Goal: Transaction & Acquisition: Purchase product/service

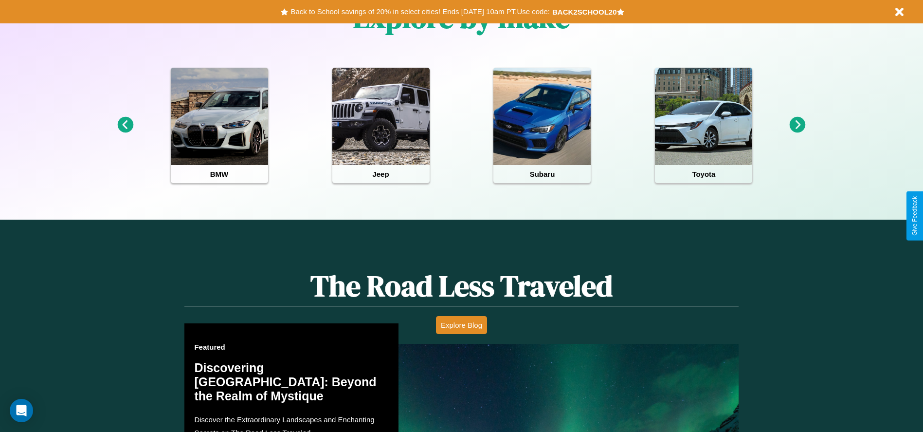
scroll to position [849, 0]
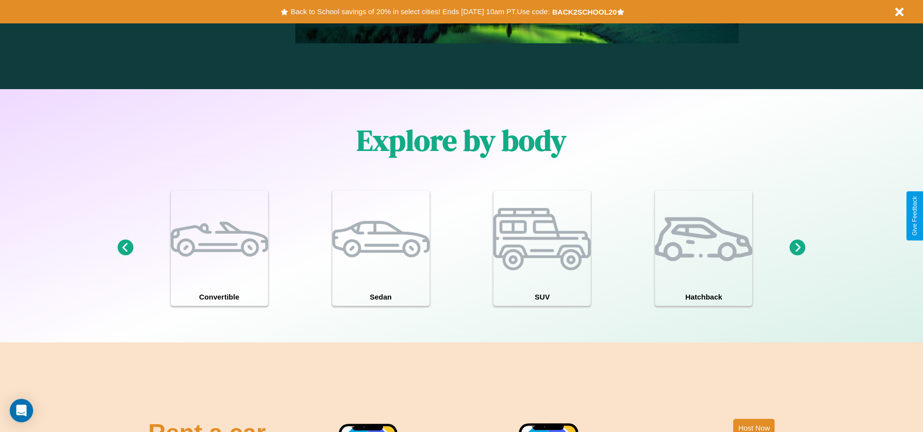
click at [125, 248] on icon at bounding box center [125, 247] width 16 height 16
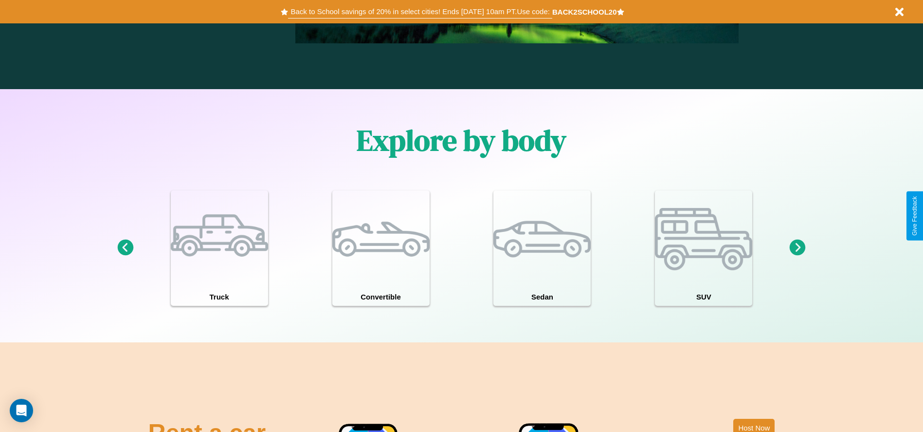
click at [420, 12] on button "Back to School savings of 20% in select cities! Ends [DATE] 10am PT. Use code:" at bounding box center [420, 12] width 264 height 14
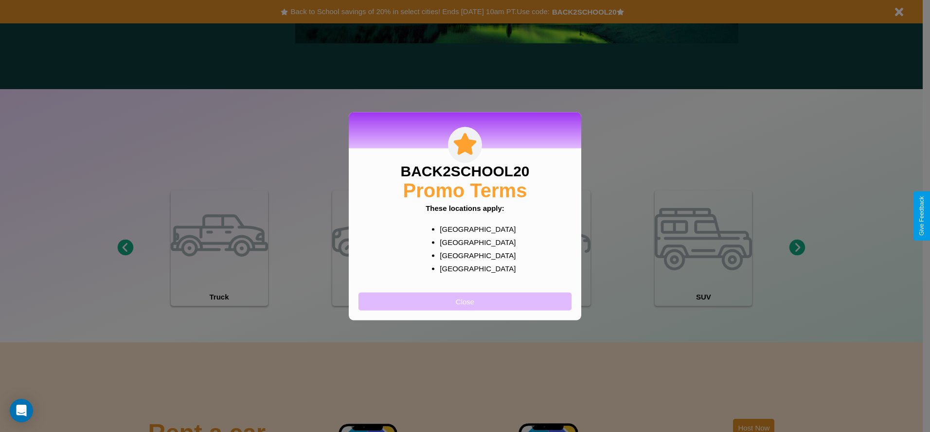
click at [465, 301] on button "Close" at bounding box center [465, 301] width 213 height 18
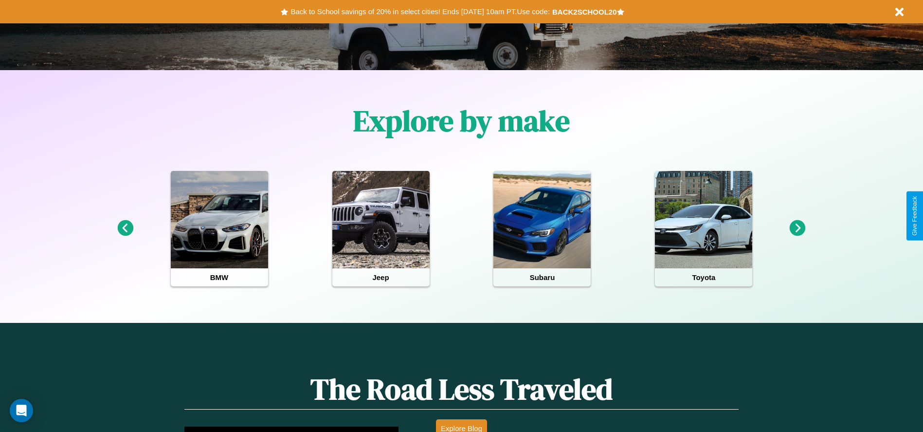
scroll to position [0, 0]
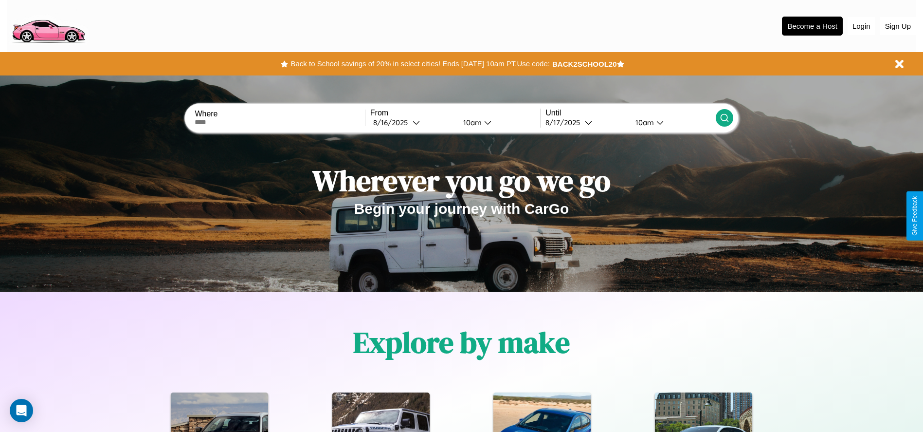
click at [280, 122] on input "text" at bounding box center [280, 122] width 170 height 8
type input "******"
click at [413, 122] on div "[DATE]" at bounding box center [392, 122] width 39 height 9
select select "*"
select select "****"
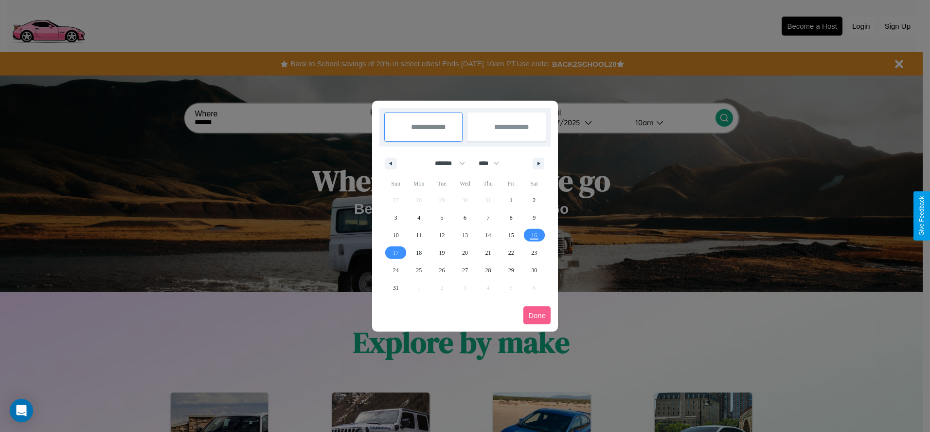
drag, startPoint x: 446, startPoint y: 163, endPoint x: 465, endPoint y: 195, distance: 37.5
click at [446, 163] on select "******* ******** ***** ***** *** **** **** ****** ********* ******* ******** **…" at bounding box center [448, 163] width 41 height 16
select select "*"
click at [493, 163] on select "**** **** **** **** **** **** **** **** **** **** **** **** **** **** **** ****…" at bounding box center [488, 163] width 29 height 16
select select "****"
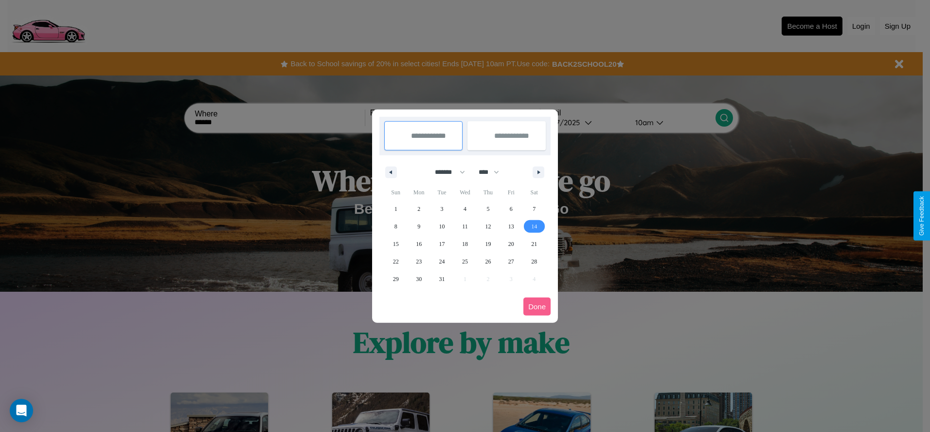
click at [534, 226] on span "14" at bounding box center [534, 226] width 6 height 18
type input "**********"
click at [488, 243] on span "19" at bounding box center [488, 244] width 6 height 18
type input "**********"
click at [537, 306] on button "Done" at bounding box center [536, 306] width 27 height 18
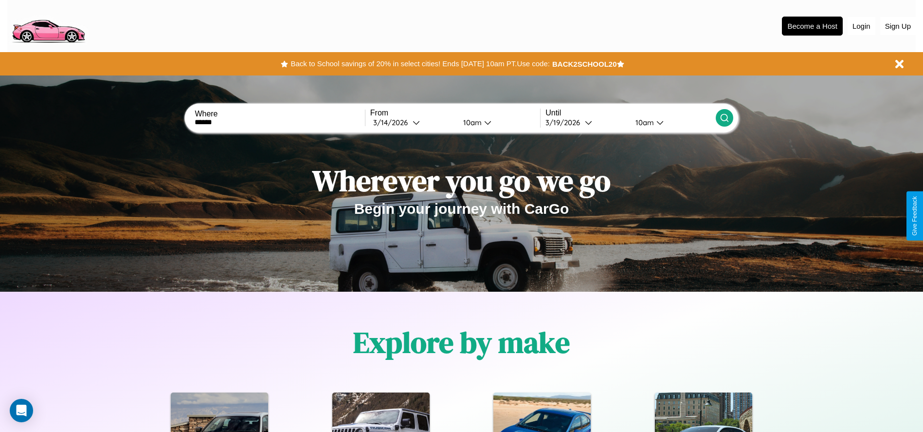
click at [724, 118] on icon at bounding box center [724, 118] width 10 height 10
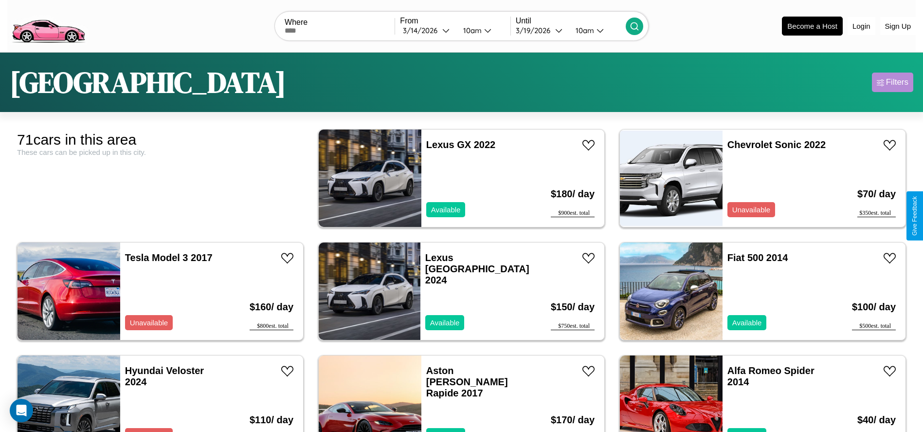
click at [892, 82] on div "Filters" at bounding box center [897, 82] width 22 height 10
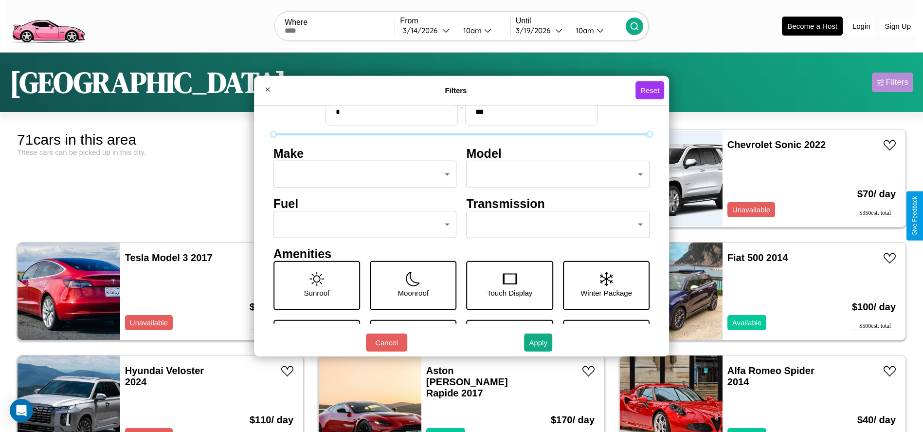
scroll to position [41, 0]
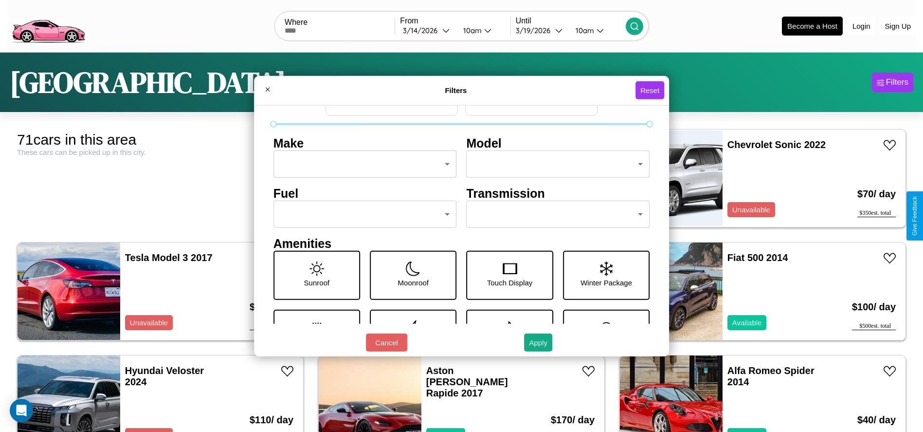
click at [362, 214] on body "CarGo Where From [DATE] 10am Until [DATE] 10am Become a Host Login Sign Up Bost…" at bounding box center [461, 246] width 923 height 492
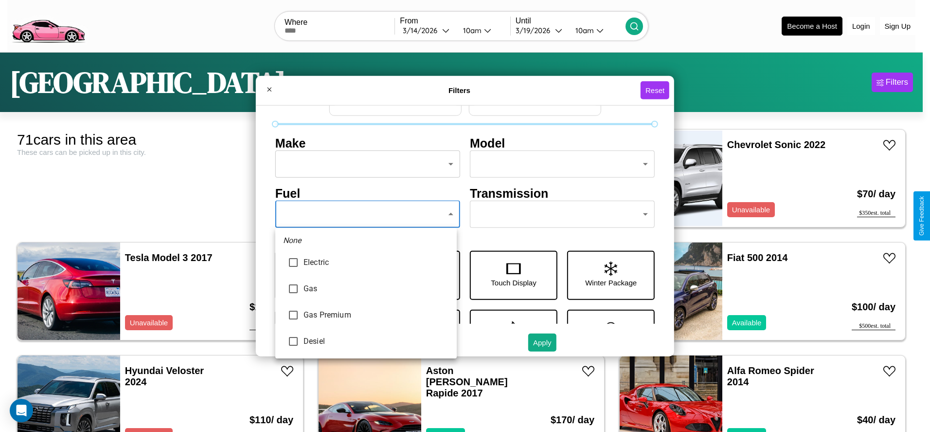
type input "********"
click at [366, 214] on div at bounding box center [465, 216] width 930 height 432
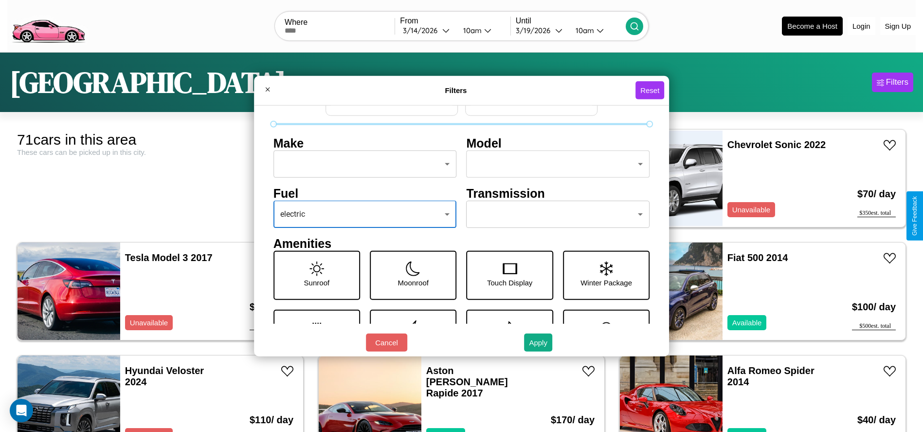
scroll to position [28, 0]
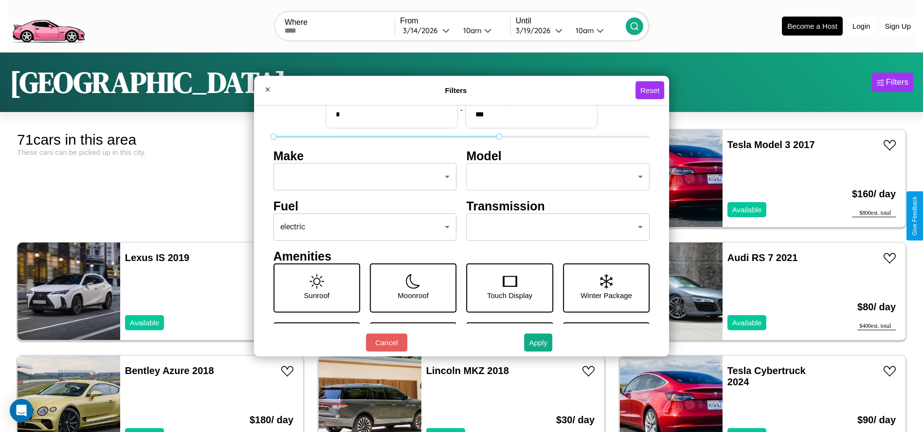
type input "***"
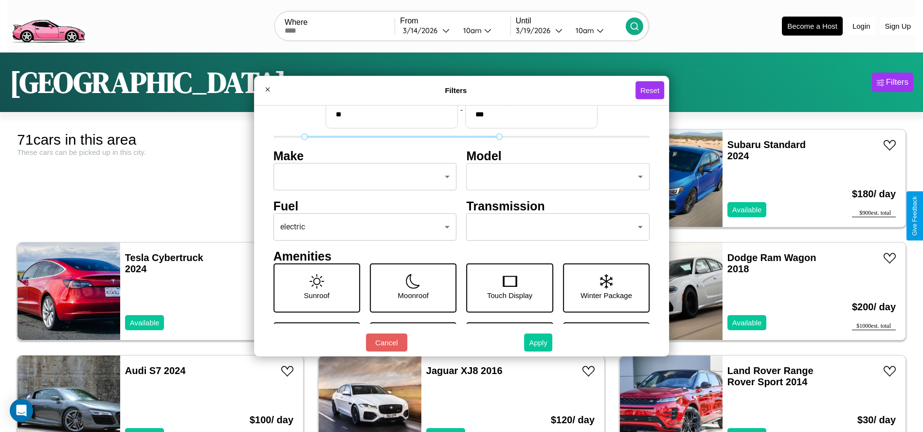
type input "**"
click at [539, 342] on button "Apply" at bounding box center [538, 342] width 28 height 18
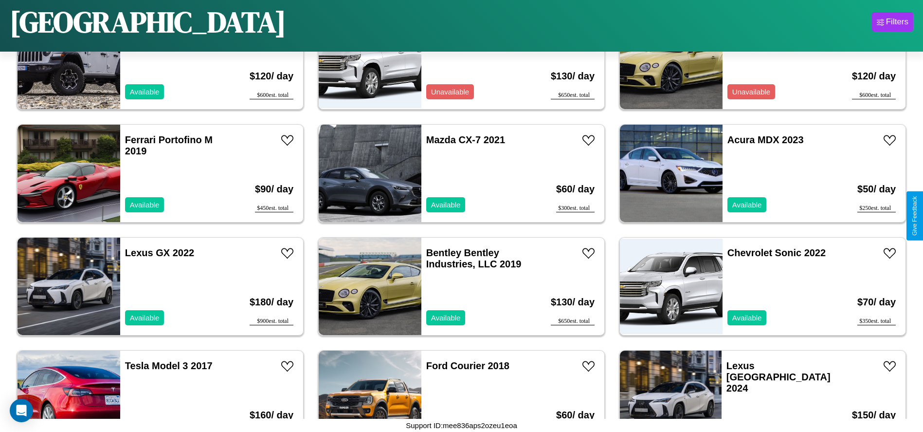
scroll to position [786, 0]
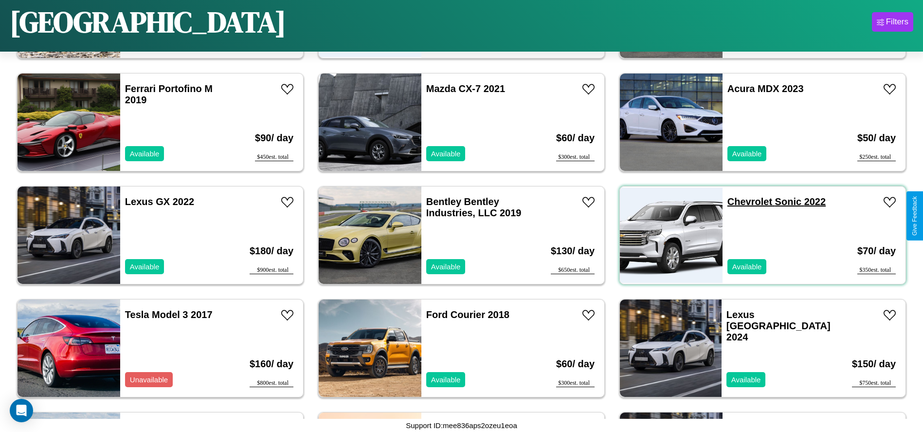
click at [743, 201] on link "Chevrolet Sonic 2022" at bounding box center [776, 201] width 98 height 11
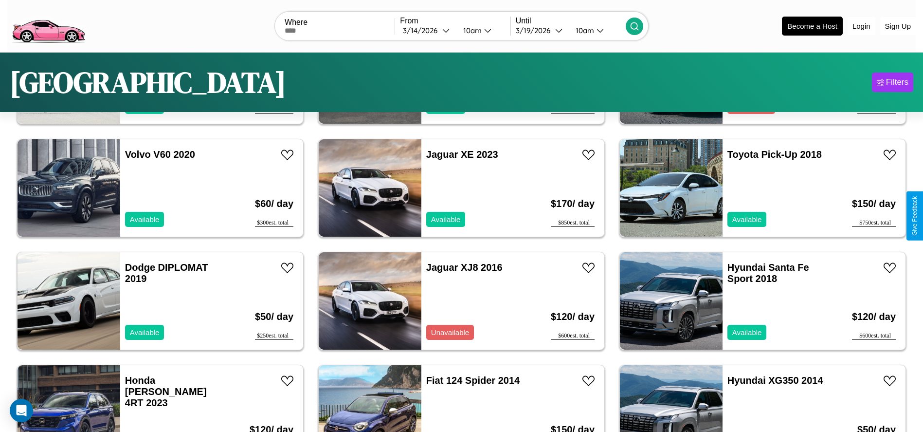
scroll to position [0, 0]
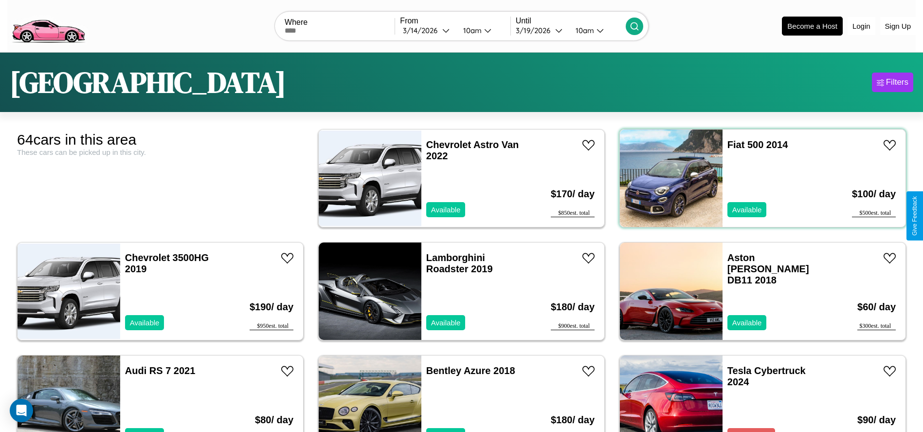
click at [756, 178] on div "Fiat 500 2014 Available" at bounding box center [778, 177] width 112 height 97
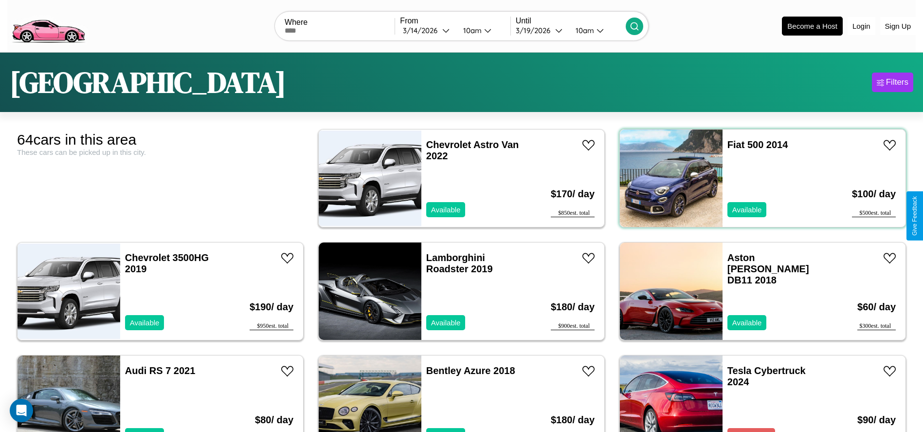
click at [756, 178] on div "Fiat 500 2014 Available" at bounding box center [778, 177] width 112 height 97
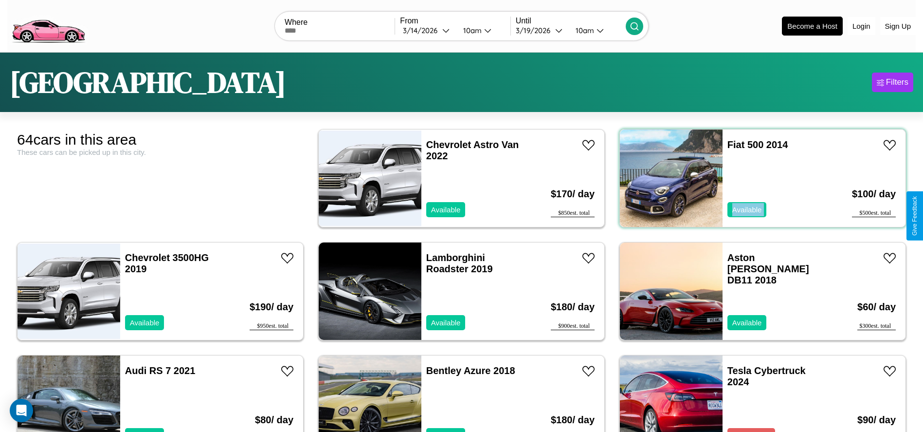
click at [756, 178] on div "Fiat 500 2014 Available" at bounding box center [778, 177] width 112 height 97
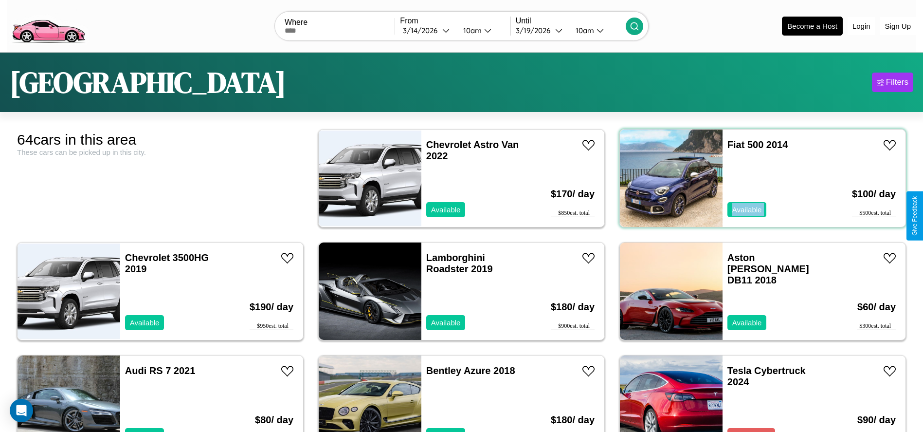
click at [756, 178] on div "Fiat 500 2014 Available" at bounding box center [778, 177] width 112 height 97
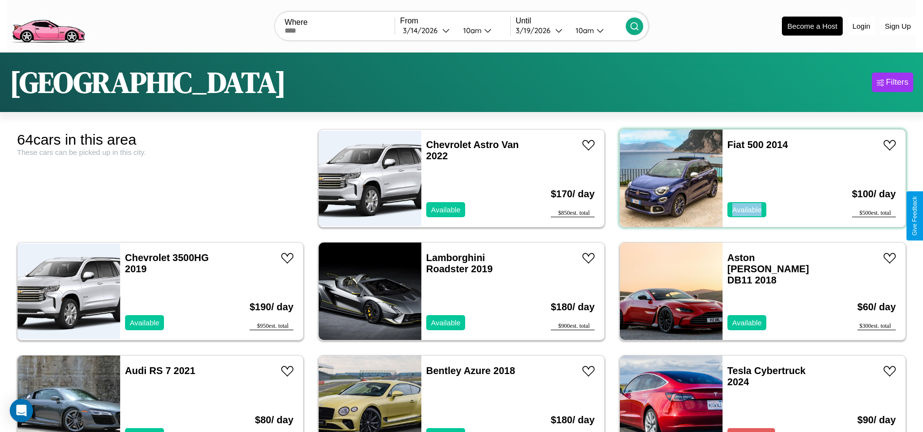
click at [756, 178] on div "Fiat 500 2014 Available" at bounding box center [778, 177] width 112 height 97
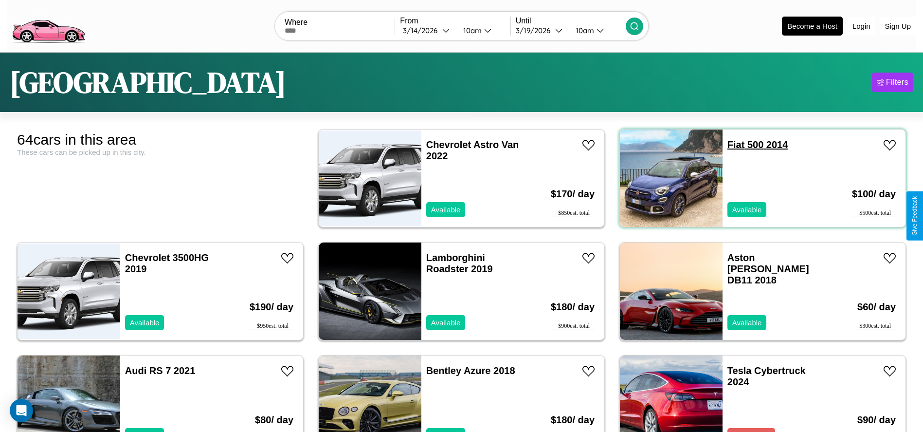
click at [730, 144] on link "Fiat 500 2014" at bounding box center [757, 144] width 61 height 11
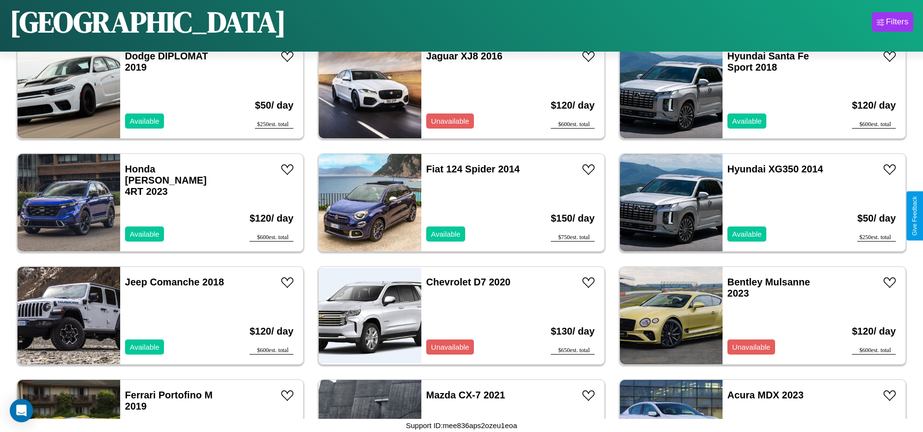
scroll to position [560, 0]
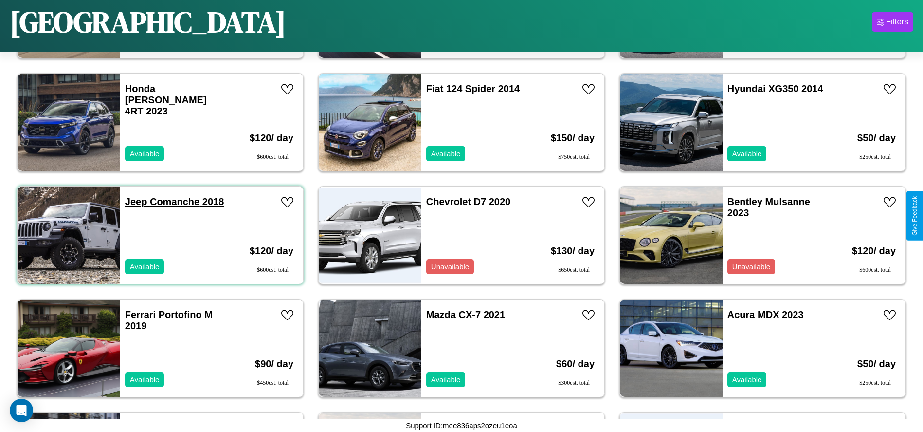
click at [135, 201] on link "Jeep Comanche 2018" at bounding box center [174, 201] width 99 height 11
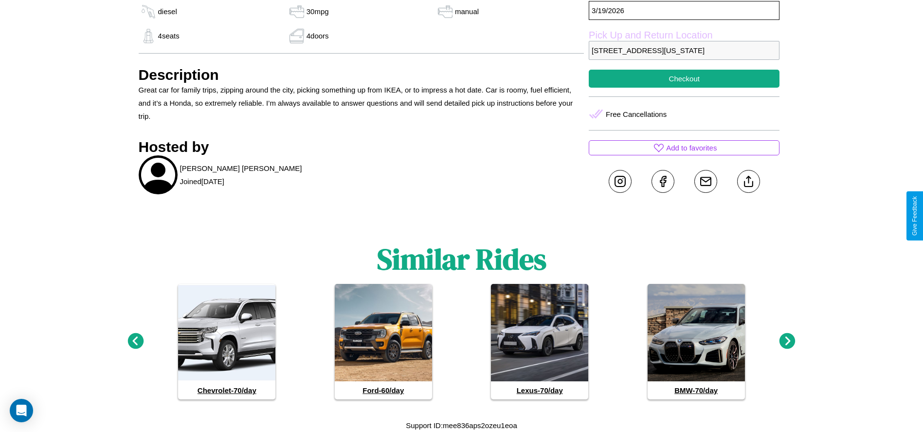
scroll to position [402, 0]
click at [787, 341] on icon at bounding box center [787, 341] width 16 height 16
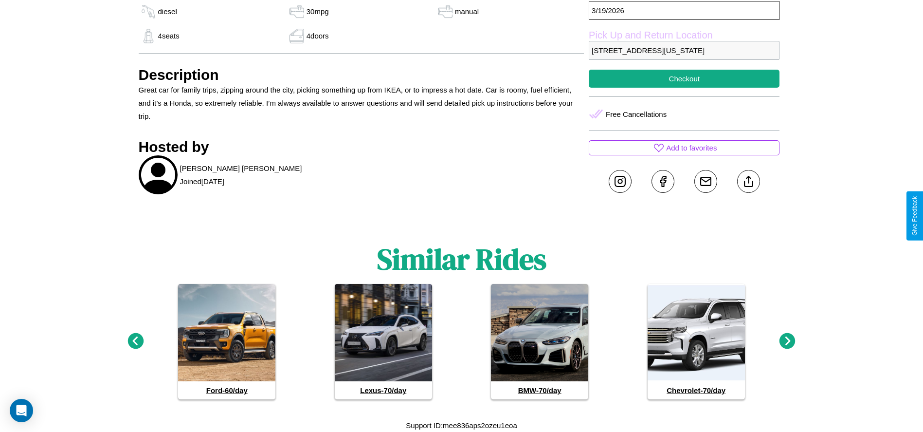
click at [787, 341] on icon at bounding box center [787, 341] width 16 height 16
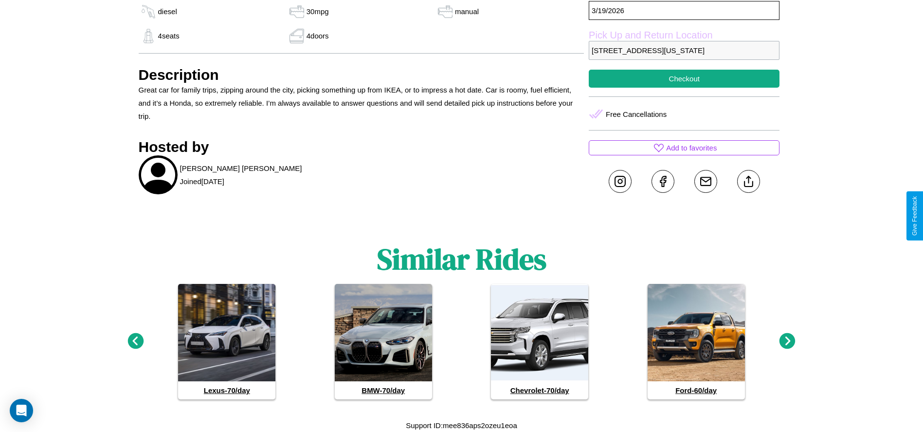
click at [787, 341] on icon at bounding box center [787, 341] width 16 height 16
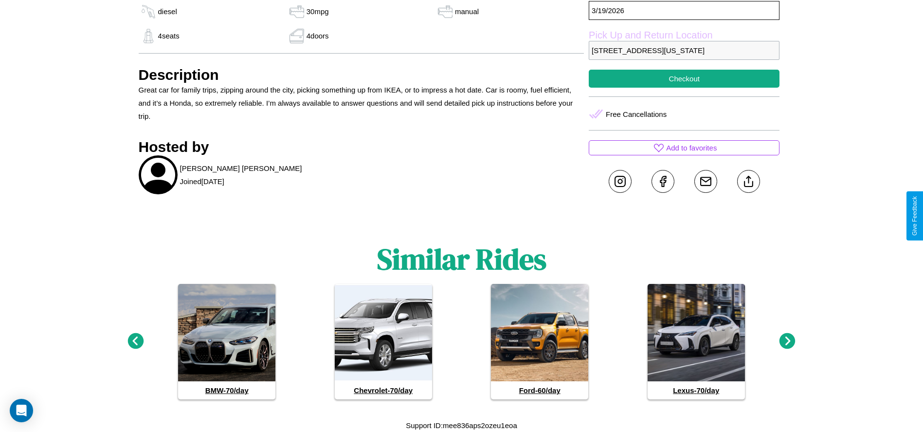
click at [787, 341] on icon at bounding box center [787, 341] width 16 height 16
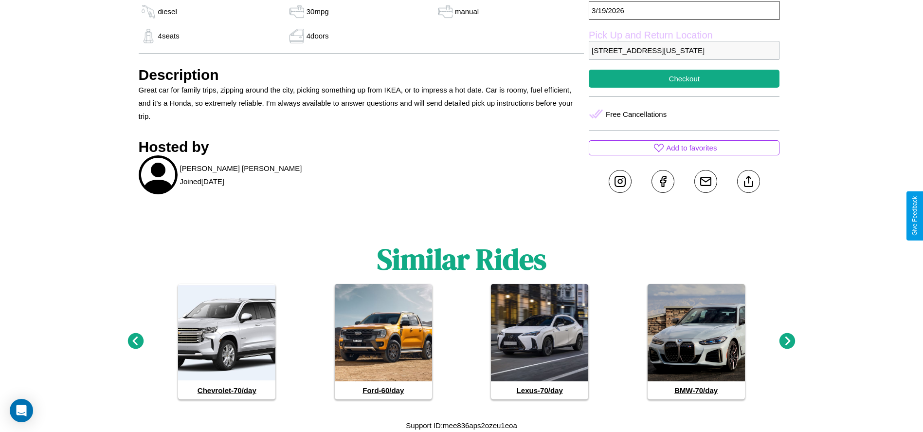
click at [787, 341] on icon at bounding box center [787, 341] width 16 height 16
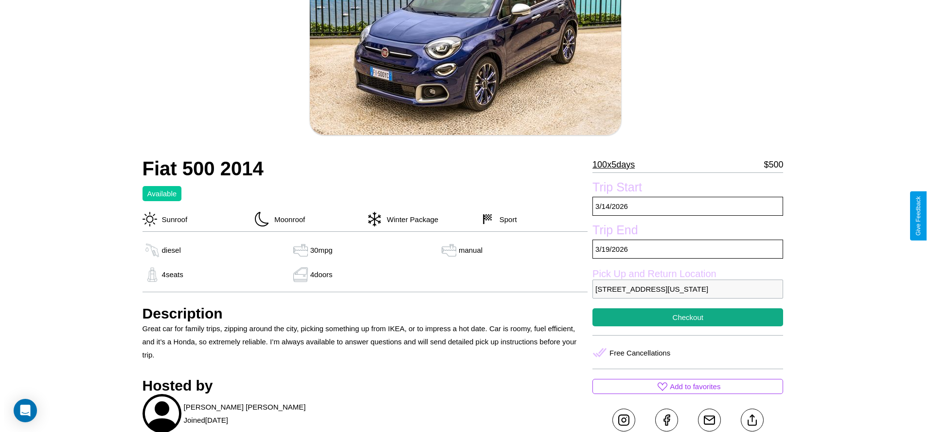
scroll to position [141, 0]
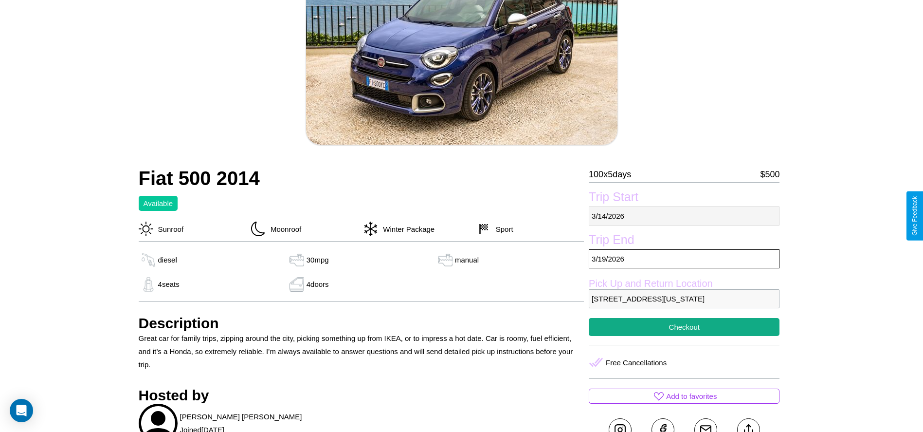
click at [684, 216] on p "3 / 14 / 2026" at bounding box center [684, 215] width 191 height 19
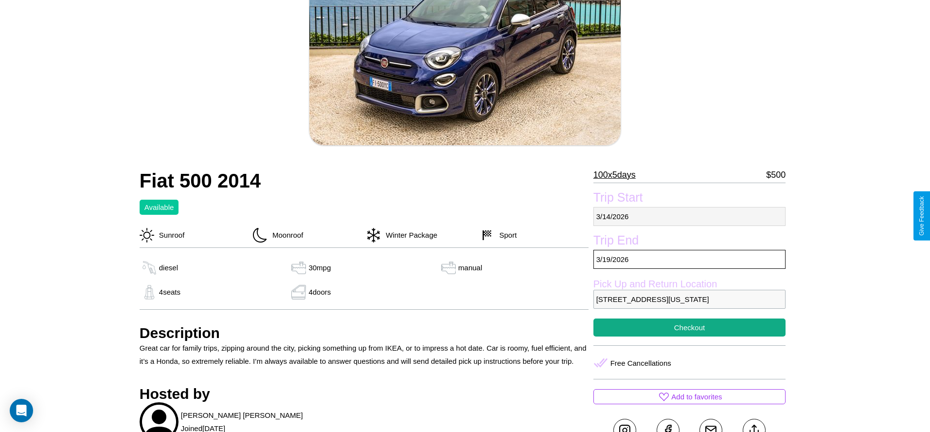
select select "*"
select select "****"
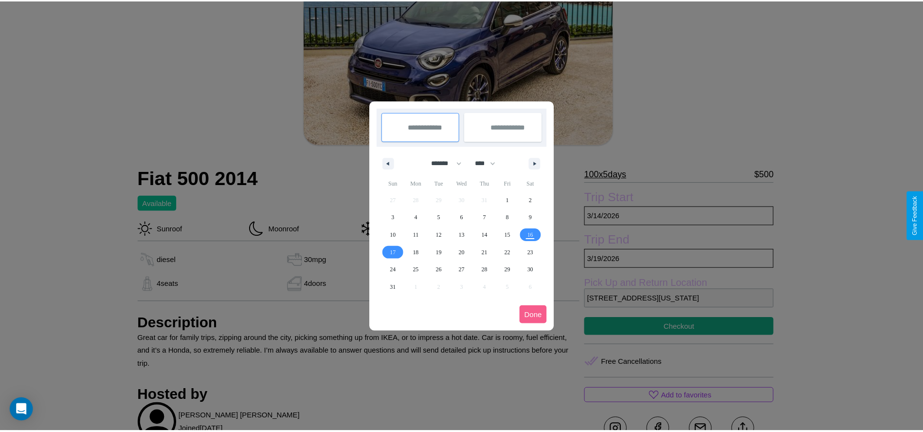
scroll to position [0, 0]
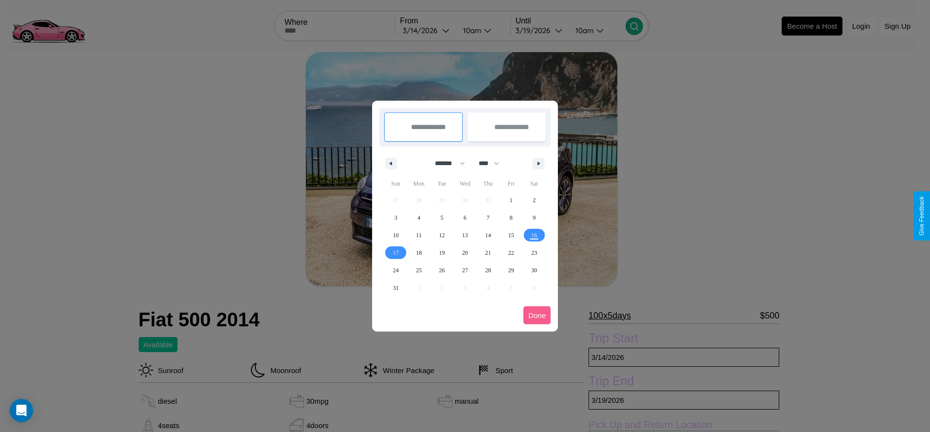
click at [427, 30] on div at bounding box center [465, 216] width 930 height 432
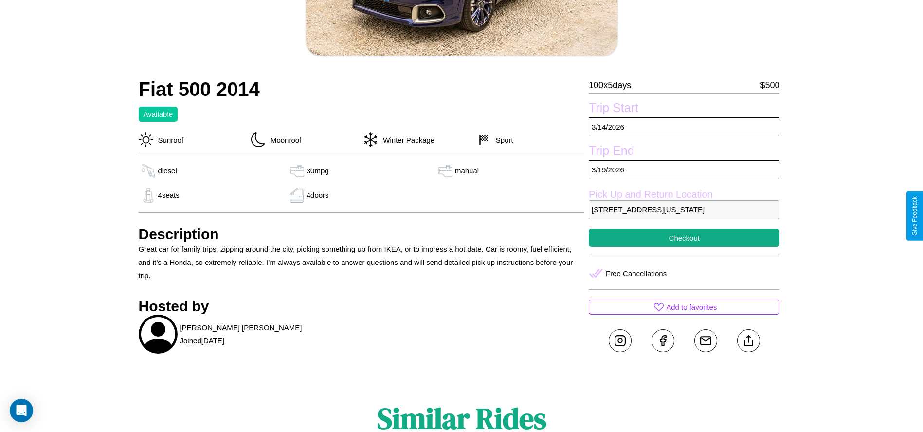
scroll to position [231, 0]
click at [684, 216] on p "809 River Road Boston Massachusetts 37590 United States" at bounding box center [684, 208] width 191 height 19
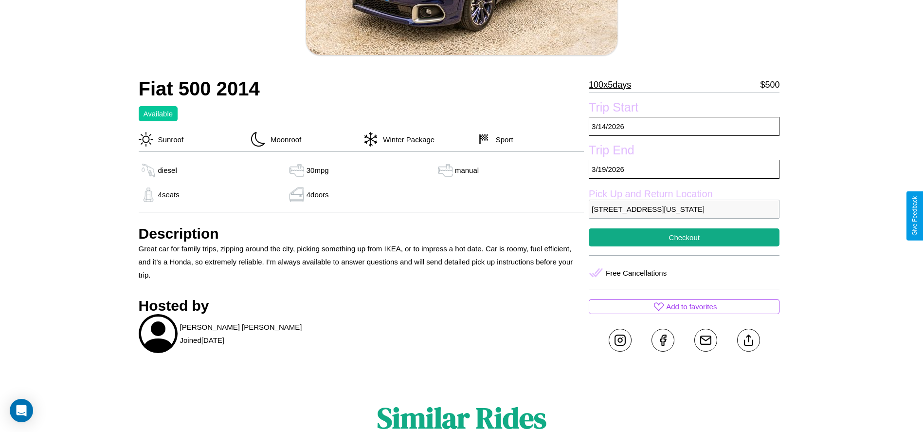
click at [684, 216] on p "809 River Road Boston Massachusetts 37590 United States" at bounding box center [684, 208] width 191 height 19
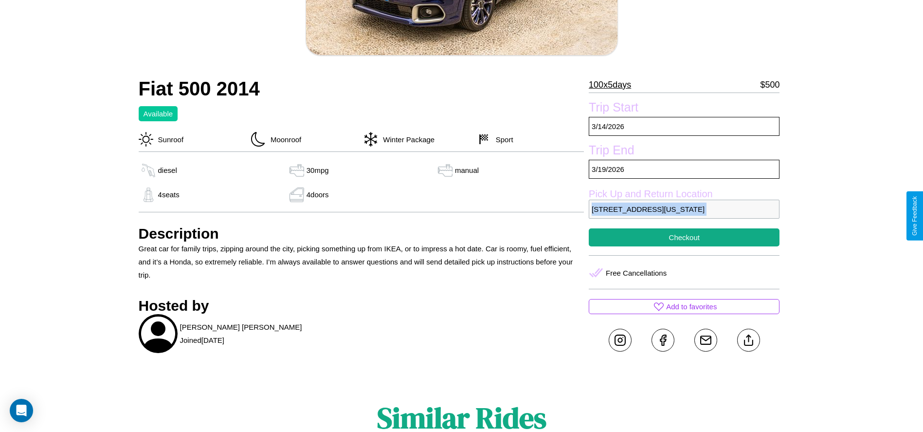
click at [684, 216] on p "809 River Road Boston Massachusetts 37590 United States" at bounding box center [684, 208] width 191 height 19
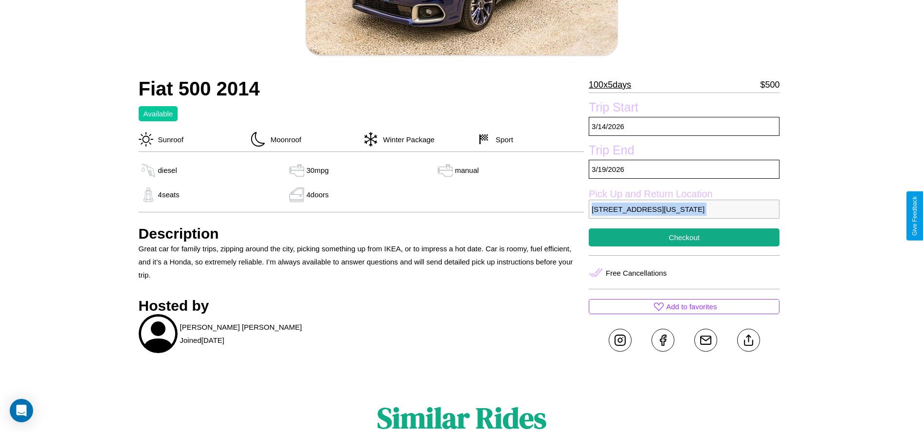
click at [684, 216] on p "809 River Road Boston Massachusetts 37590 United States" at bounding box center [684, 208] width 191 height 19
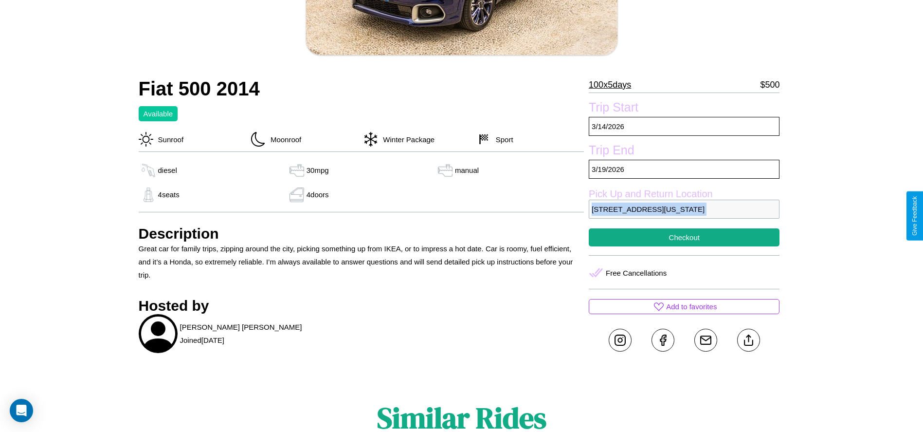
click at [684, 216] on p "809 River Road Boston Massachusetts 37590 United States" at bounding box center [684, 208] width 191 height 19
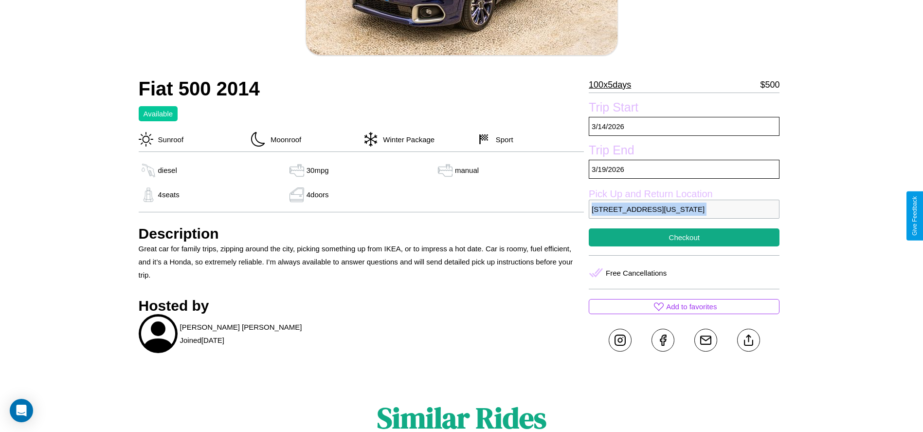
click at [684, 216] on p "809 River Road Boston Massachusetts 37590 United States" at bounding box center [684, 208] width 191 height 19
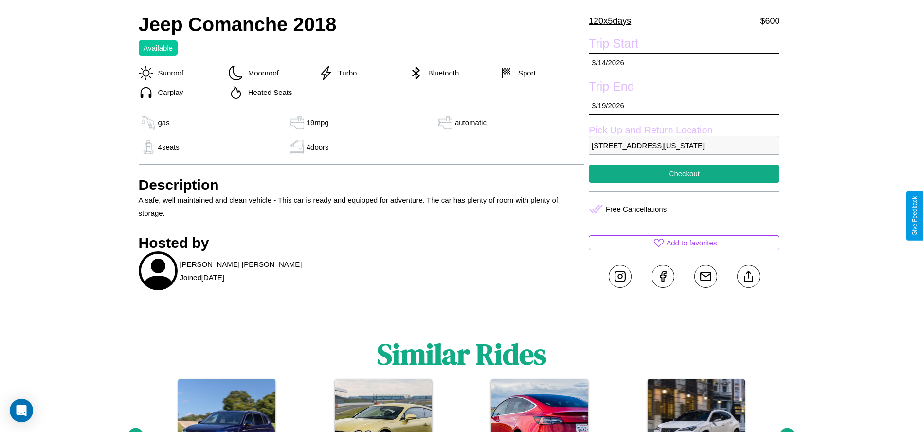
scroll to position [323, 0]
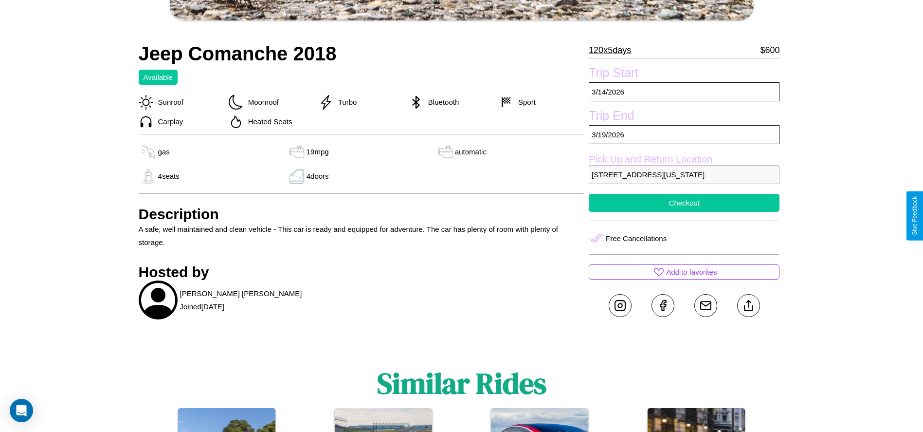
click at [684, 212] on button "Checkout" at bounding box center [684, 203] width 191 height 18
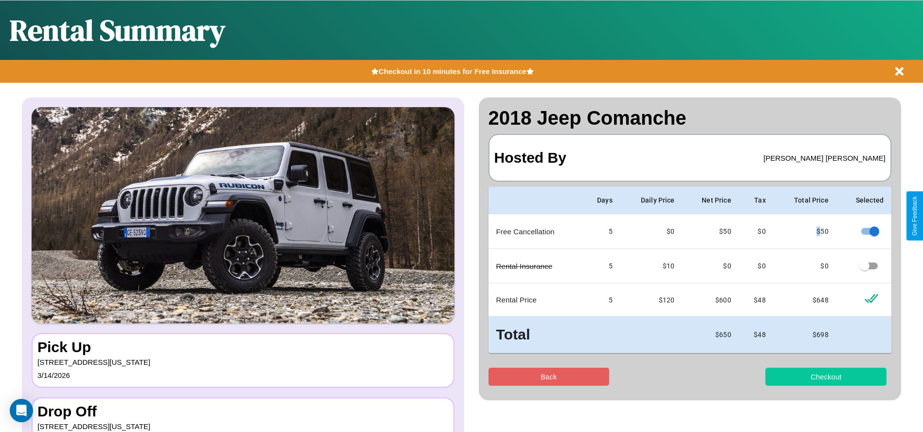
click at [826, 376] on button "Checkout" at bounding box center [825, 376] width 121 height 18
